Goal: Check status: Check status

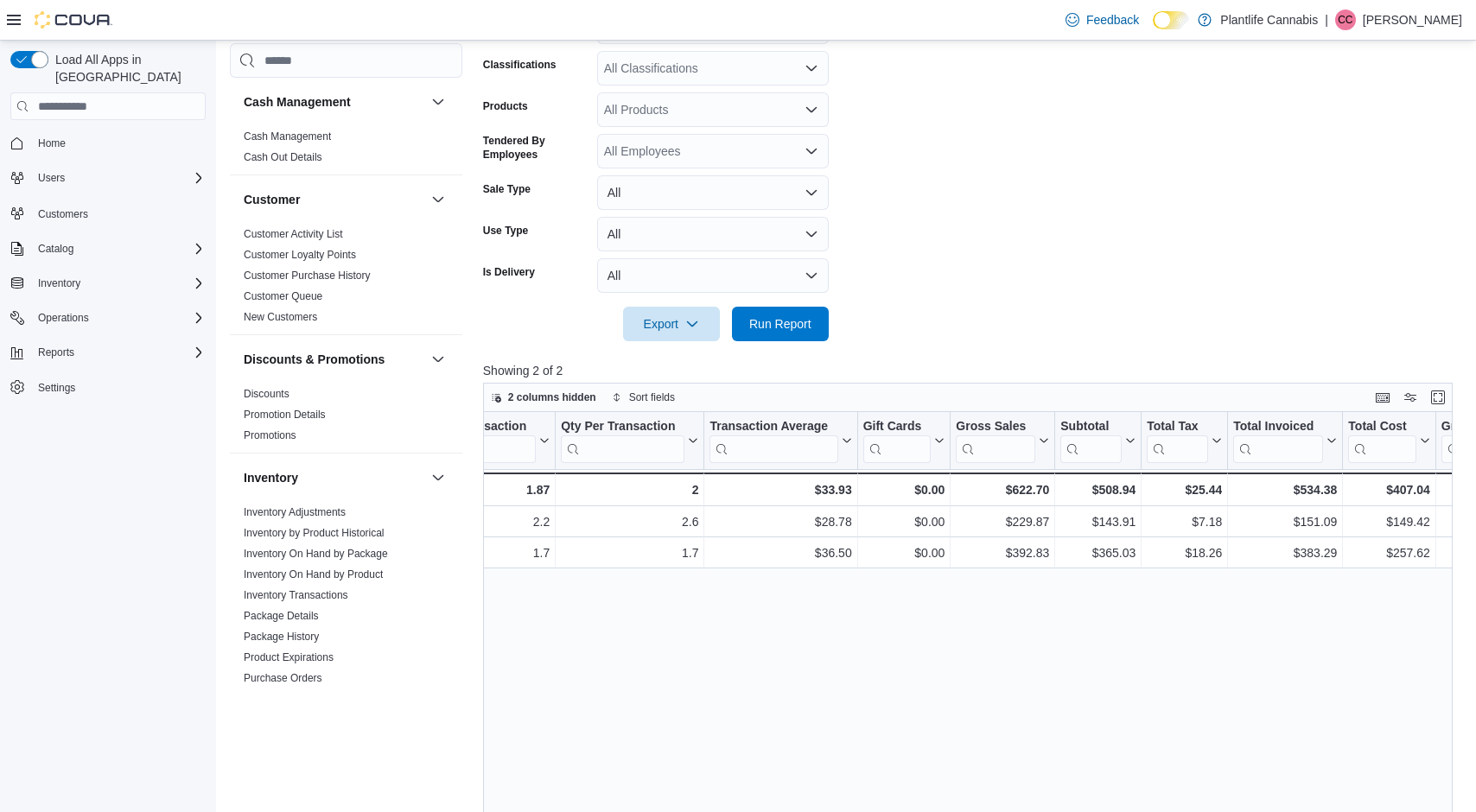
scroll to position [0, 543]
